Goal: Information Seeking & Learning: Learn about a topic

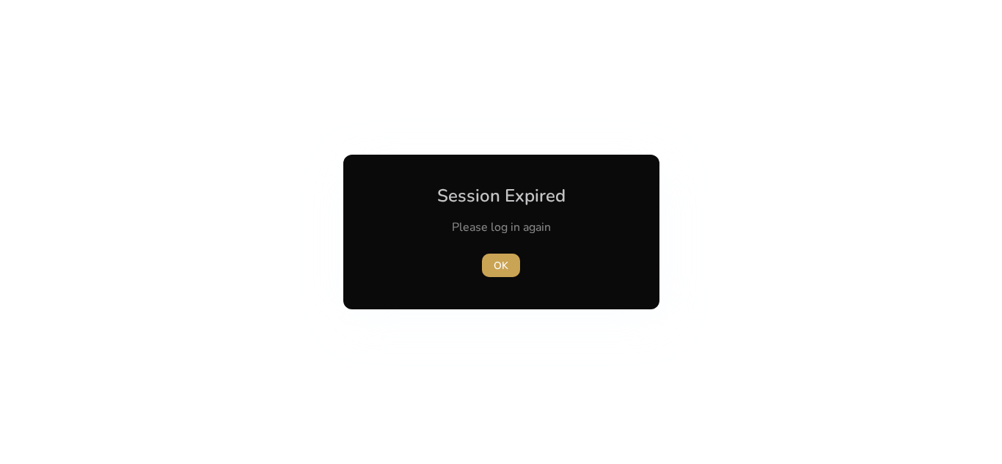
click at [508, 262] on span "button" at bounding box center [501, 265] width 38 height 35
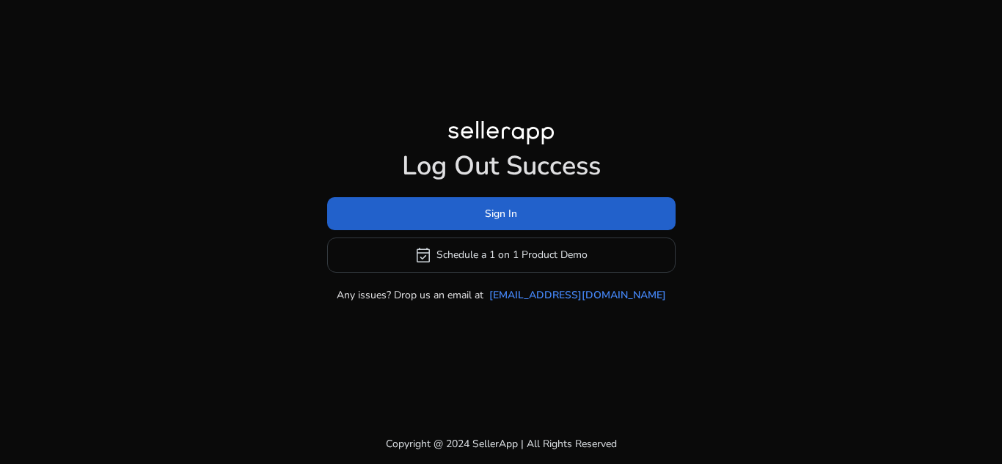
click at [529, 216] on span at bounding box center [501, 213] width 348 height 35
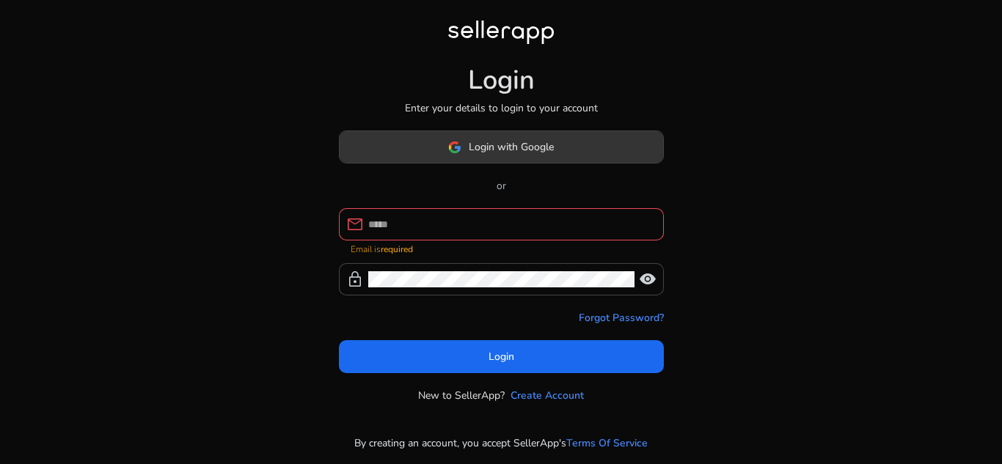
click at [566, 160] on span at bounding box center [500, 147] width 323 height 35
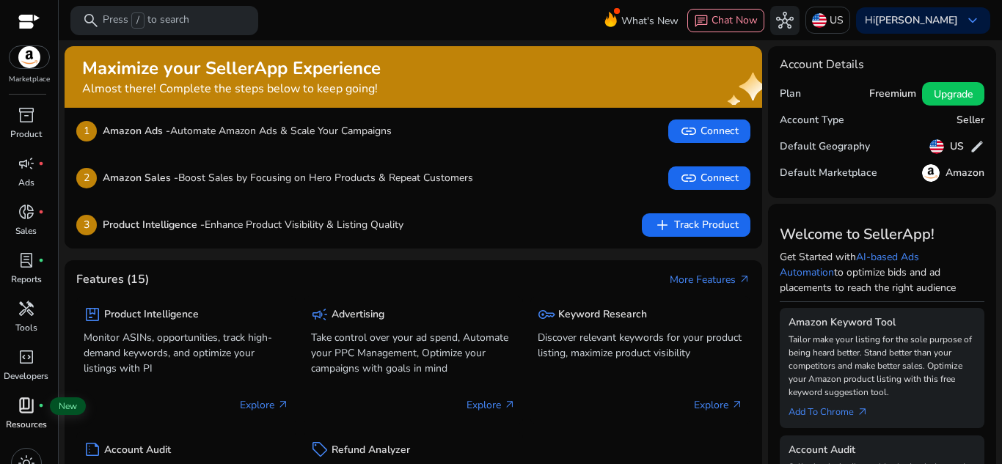
click at [23, 403] on span "book_4" at bounding box center [27, 406] width 18 height 18
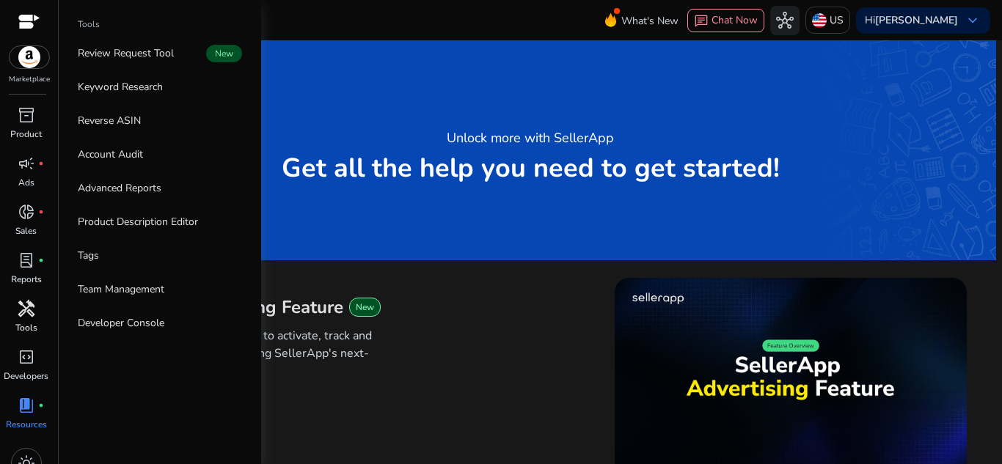
click at [22, 317] on span "handyman" at bounding box center [27, 309] width 18 height 18
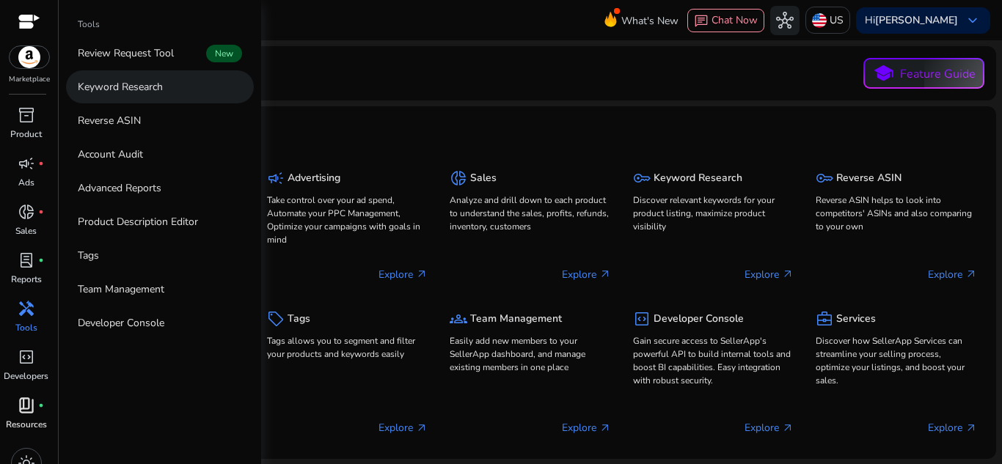
click at [133, 100] on link "Keyword Research" at bounding box center [160, 86] width 188 height 33
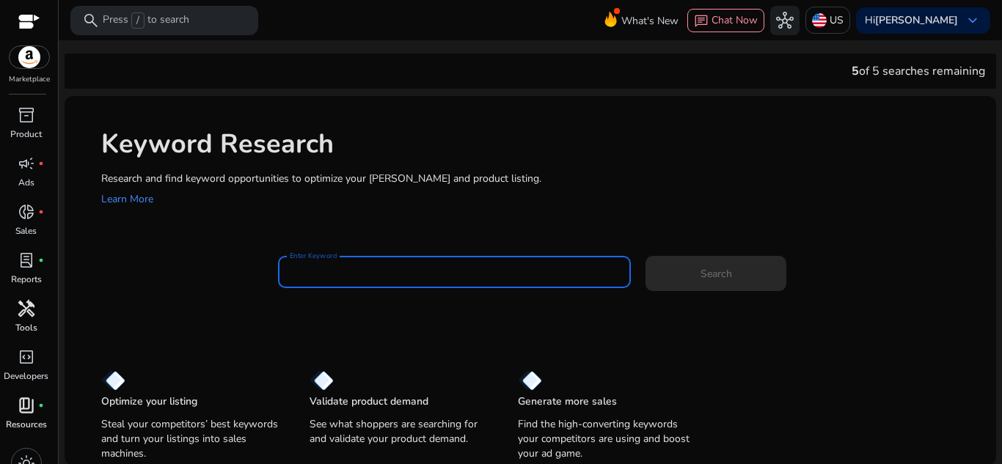
click at [338, 277] on input "Enter Keyword" at bounding box center [455, 272] width 330 height 16
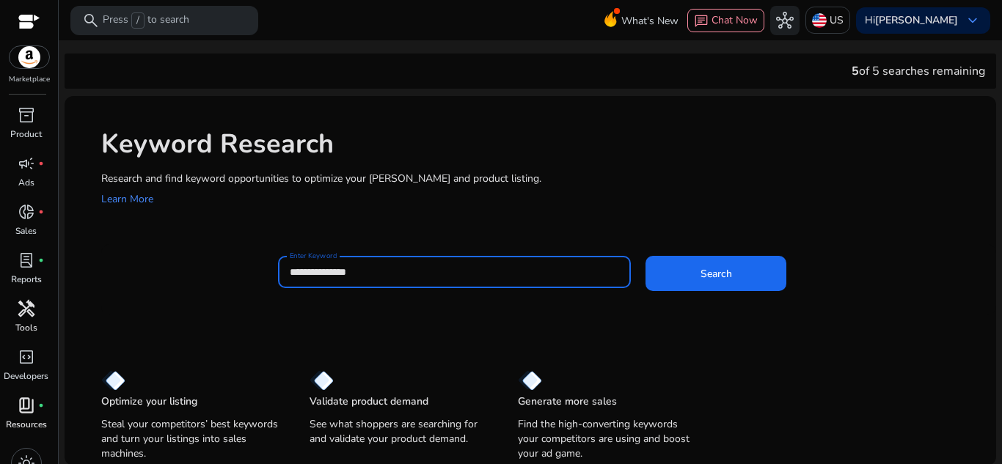
type input "**********"
click at [645, 256] on button "Search" at bounding box center [715, 273] width 141 height 35
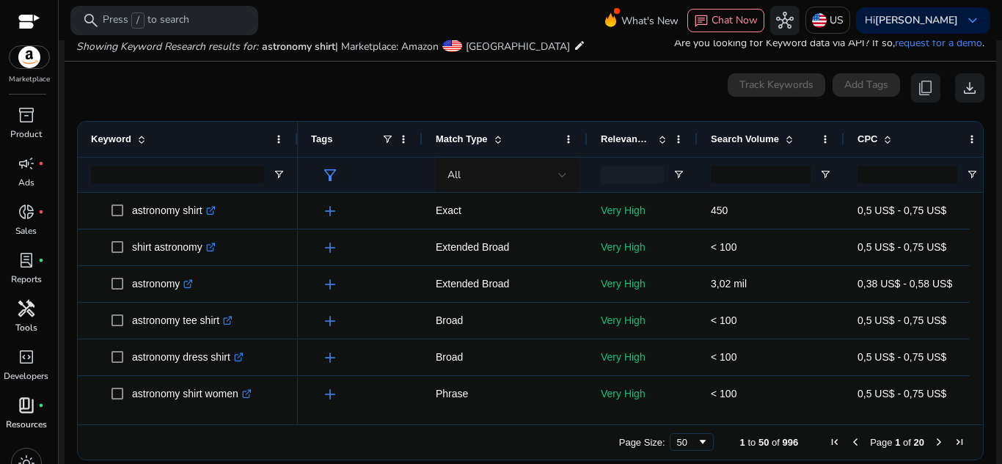
scroll to position [175, 0]
click at [782, 175] on input "Search Volume Filter Input" at bounding box center [761, 174] width 100 height 18
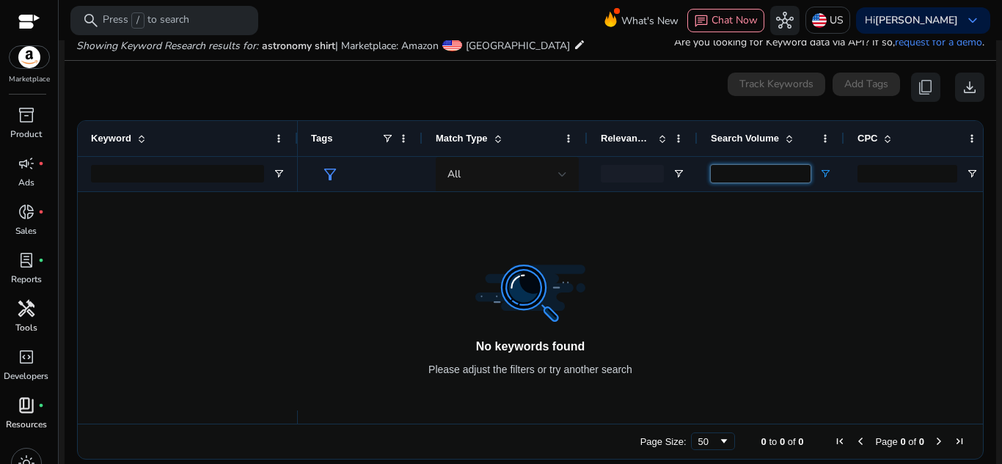
type input "***"
drag, startPoint x: 832, startPoint y: 172, endPoint x: 820, endPoint y: 172, distance: 12.5
click at [820, 172] on div "***" at bounding box center [770, 173] width 147 height 35
click at [820, 172] on span "Open Filter Menu" at bounding box center [825, 174] width 12 height 12
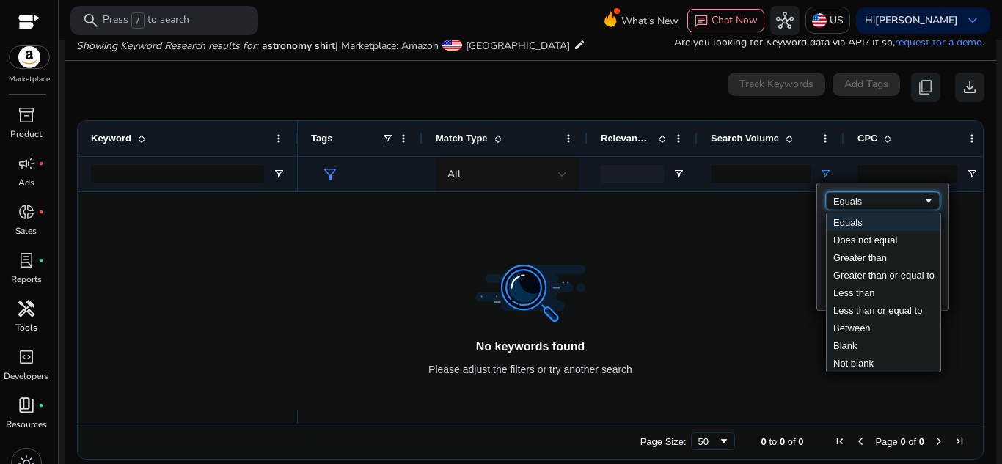
click at [885, 196] on div "Equals" at bounding box center [877, 201] width 89 height 11
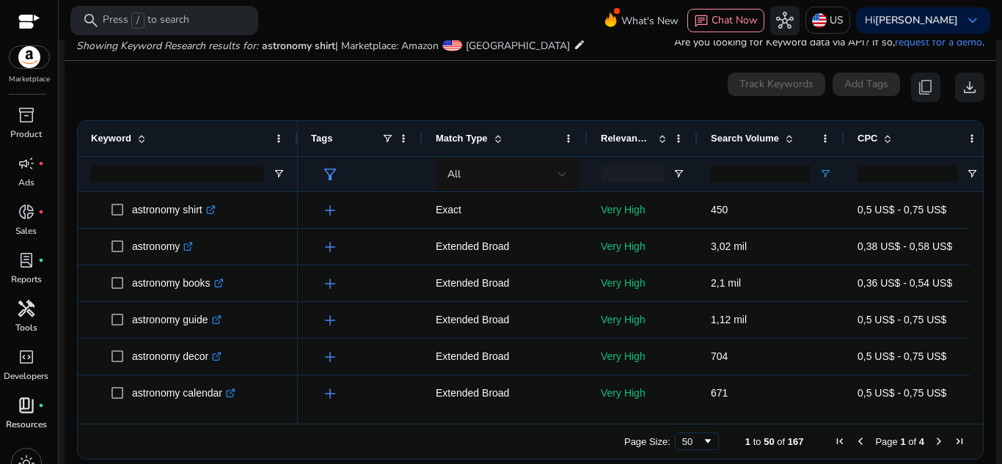
click at [679, 121] on div "Relevance Score" at bounding box center [643, 138] width 84 height 35
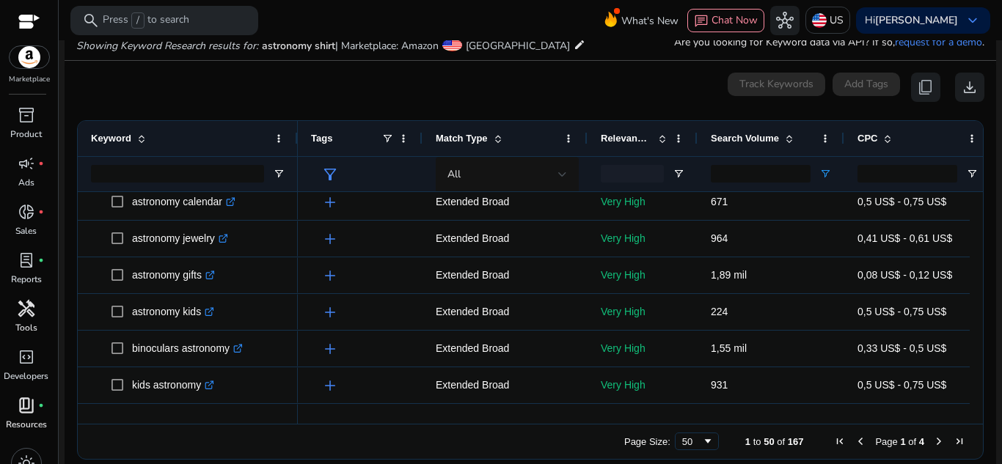
scroll to position [0, 0]
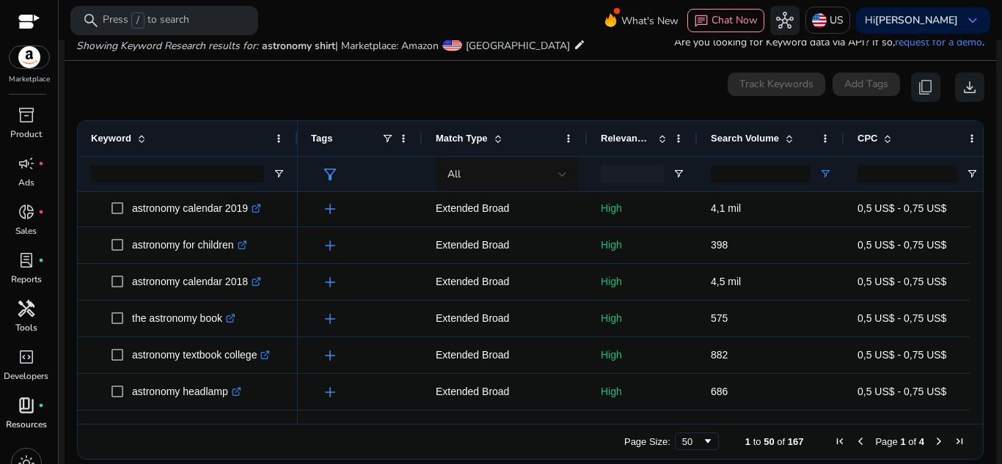
click at [933, 440] on span "Next Page" at bounding box center [939, 442] width 12 height 12
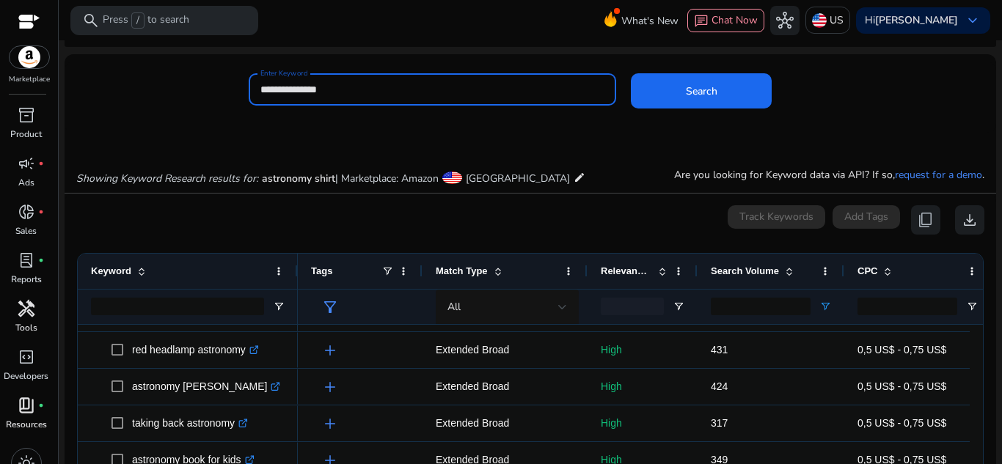
drag, startPoint x: 345, startPoint y: 90, endPoint x: 256, endPoint y: 82, distance: 89.8
click at [256, 82] on div "**********" at bounding box center [433, 89] width 368 height 32
paste input
type input "**********"
click at [631, 73] on button "Search" at bounding box center [701, 90] width 141 height 35
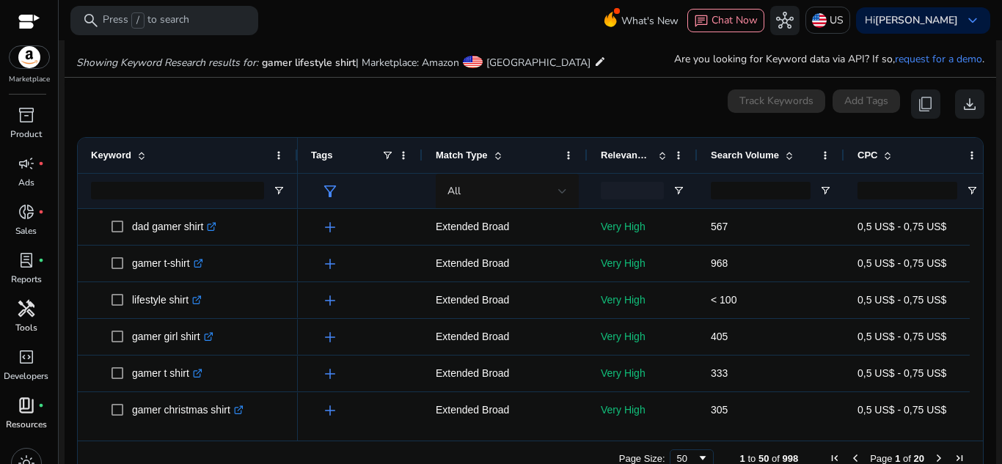
scroll to position [175, 0]
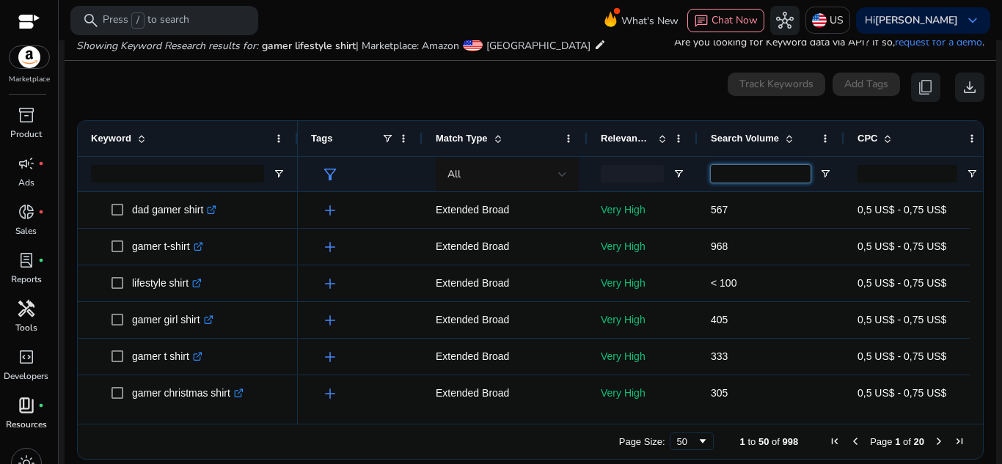
click at [749, 169] on input "Search Volume Filter Input" at bounding box center [761, 174] width 100 height 18
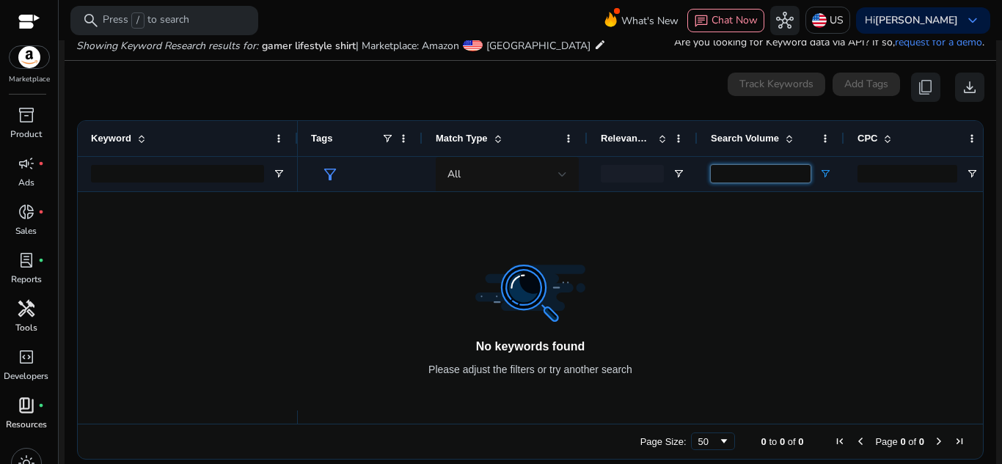
type input "***"
click at [828, 179] on span "Open Filter Menu" at bounding box center [825, 174] width 12 height 12
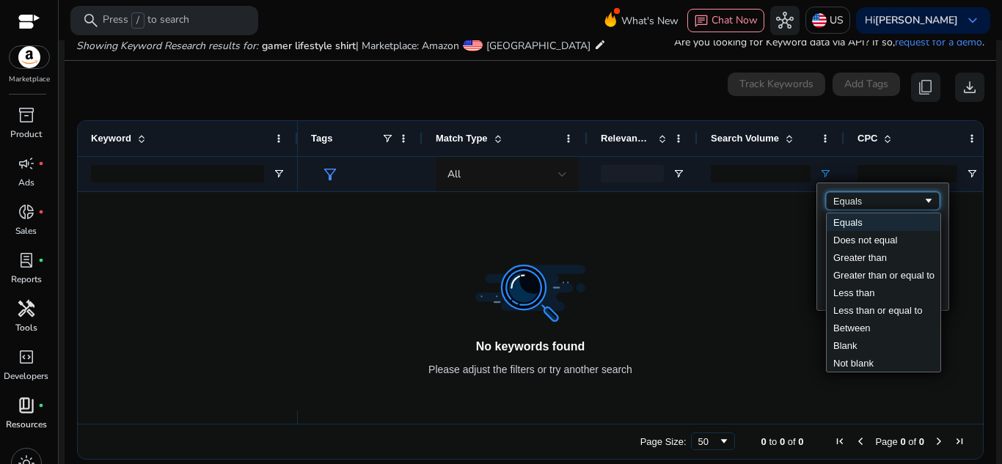
click at [883, 199] on div "Equals" at bounding box center [877, 201] width 89 height 11
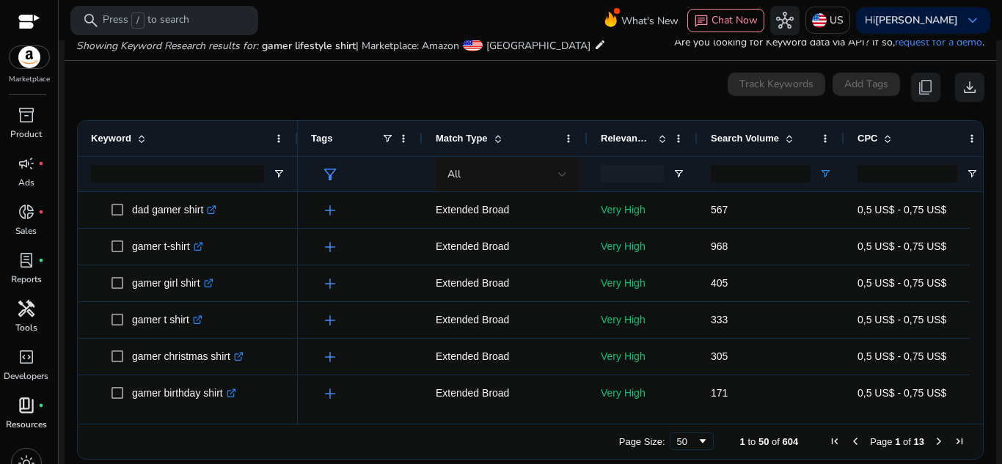
click at [653, 90] on div "0 keyword(s) selected Track Keywords Add Tags content_copy download" at bounding box center [530, 87] width 908 height 29
click at [677, 444] on div "50" at bounding box center [687, 441] width 20 height 11
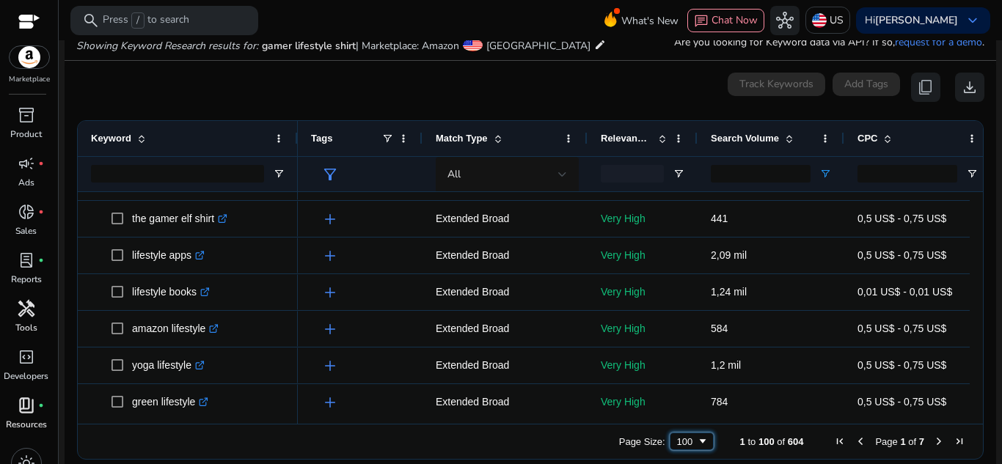
scroll to position [480, 0]
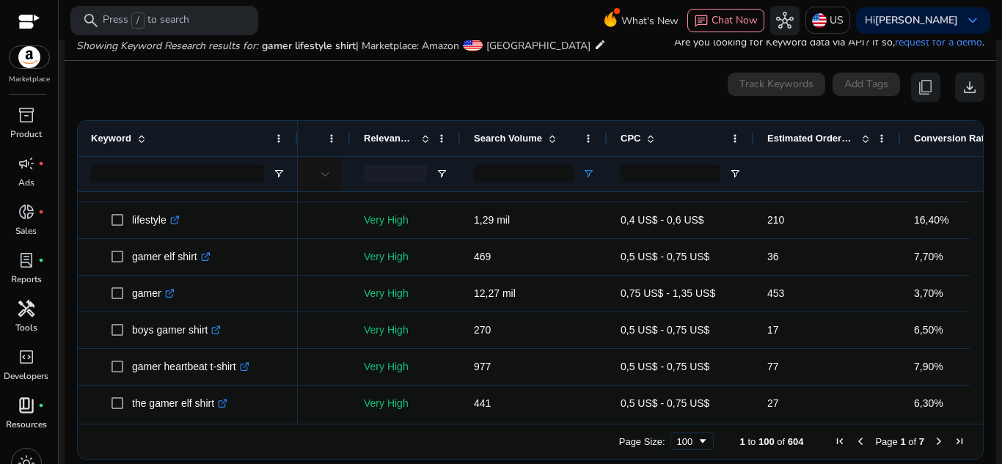
click at [977, 282] on ag-grid-angular "1 to 100 of 604. Page 1 of 7 Drag here to set row groups Drag here to set colum…" at bounding box center [530, 290] width 930 height 354
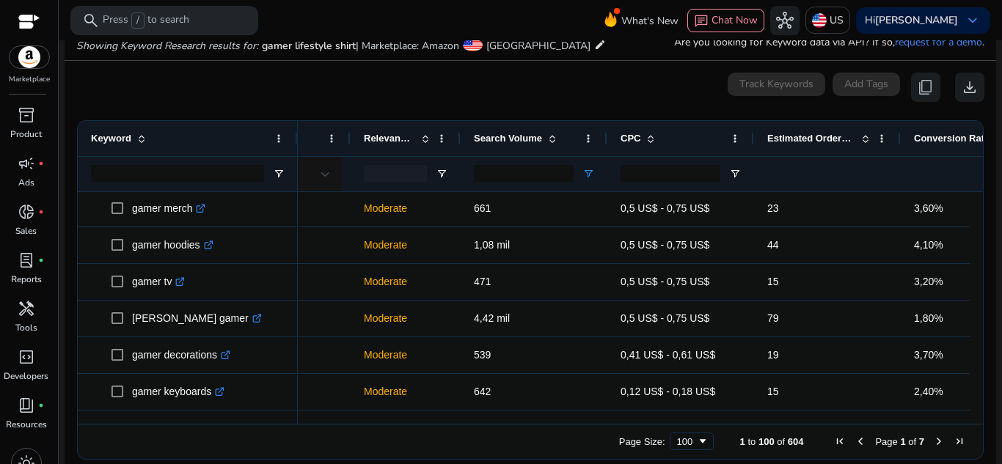
scroll to position [189, 0]
